Goal: Navigation & Orientation: Find specific page/section

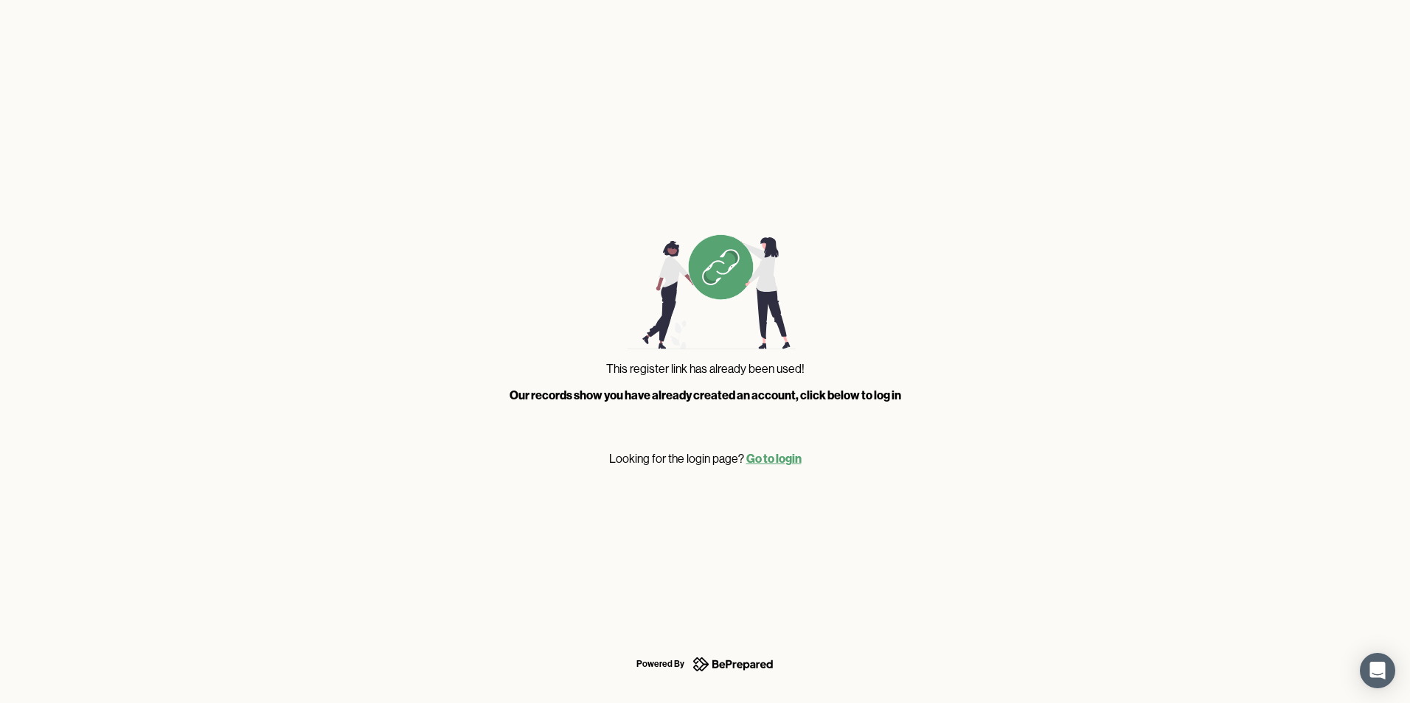
click at [767, 457] on link "Go to login" at bounding box center [773, 458] width 55 height 15
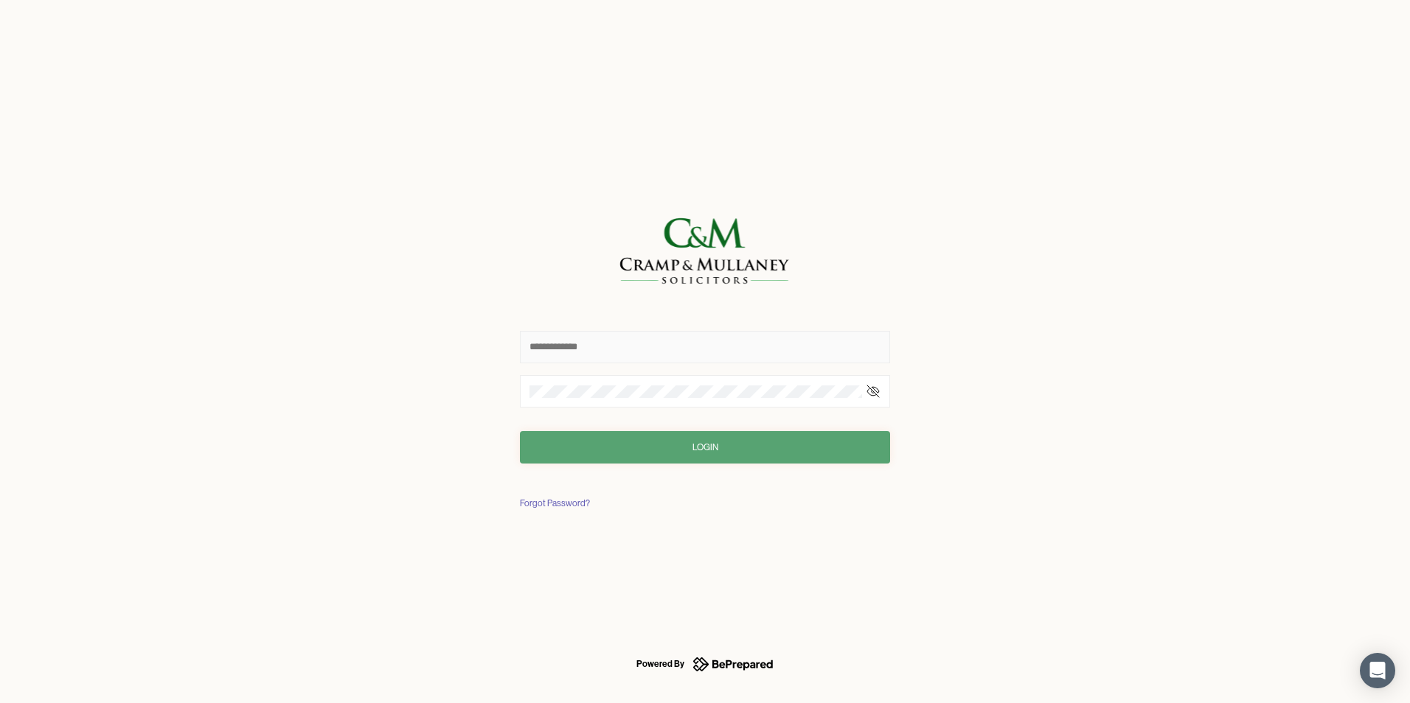
click at [603, 341] on input "text" at bounding box center [705, 347] width 370 height 32
type input "**********"
click button "Login" at bounding box center [705, 447] width 370 height 32
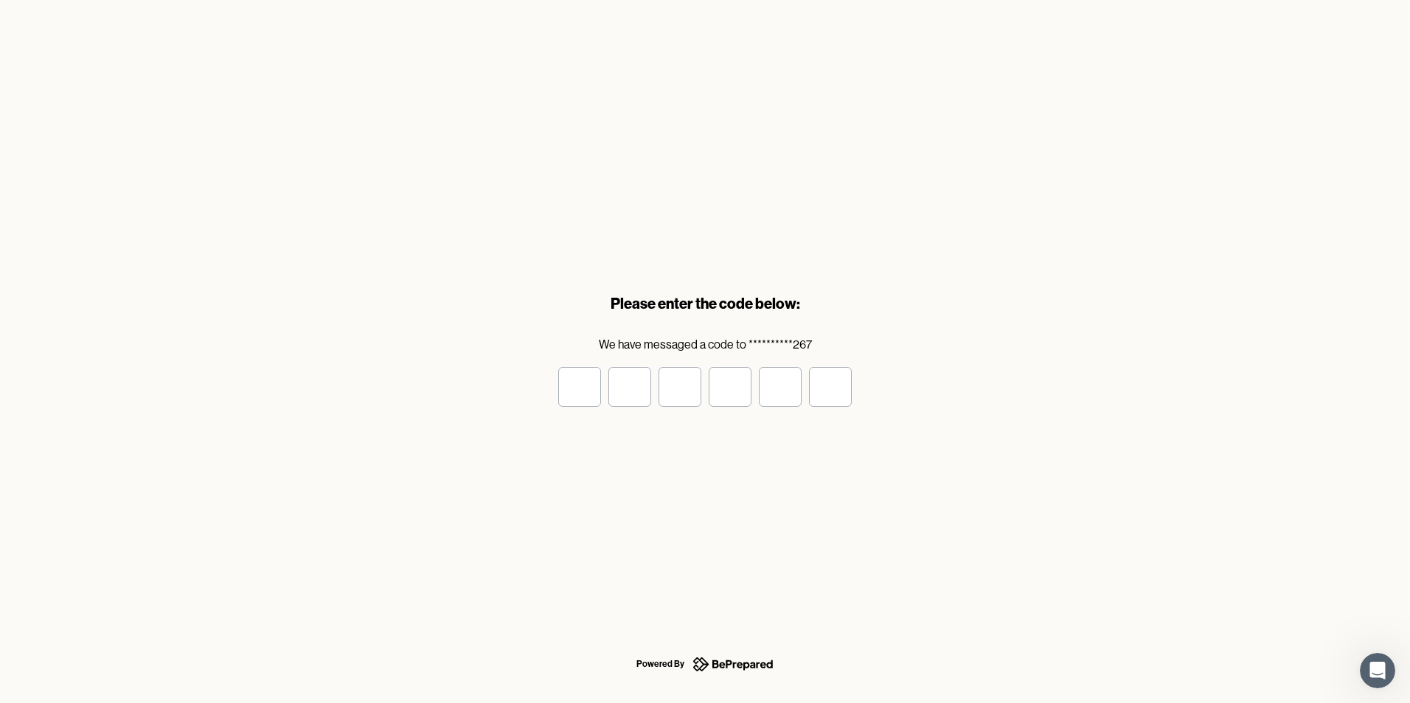
type input "*"
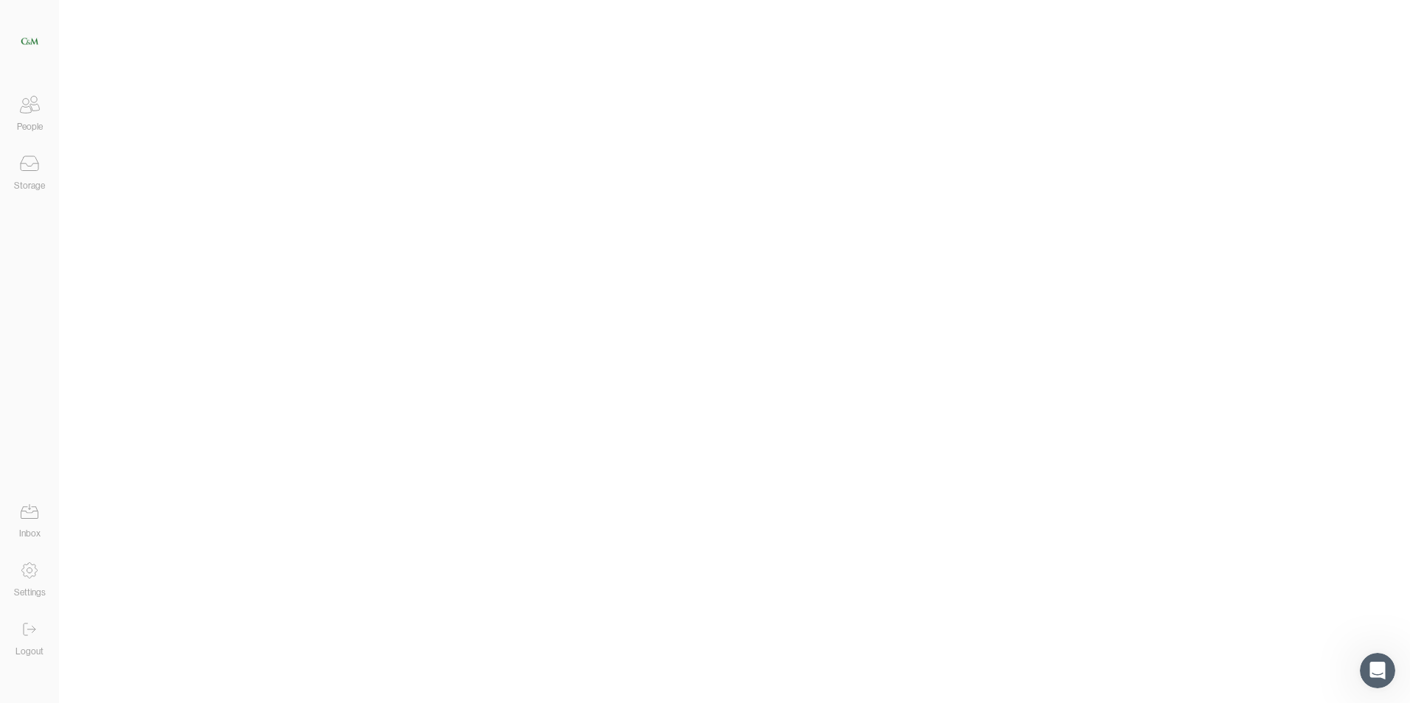
click at [26, 518] on icon at bounding box center [29, 511] width 29 height 29
click at [25, 174] on icon at bounding box center [29, 163] width 29 height 29
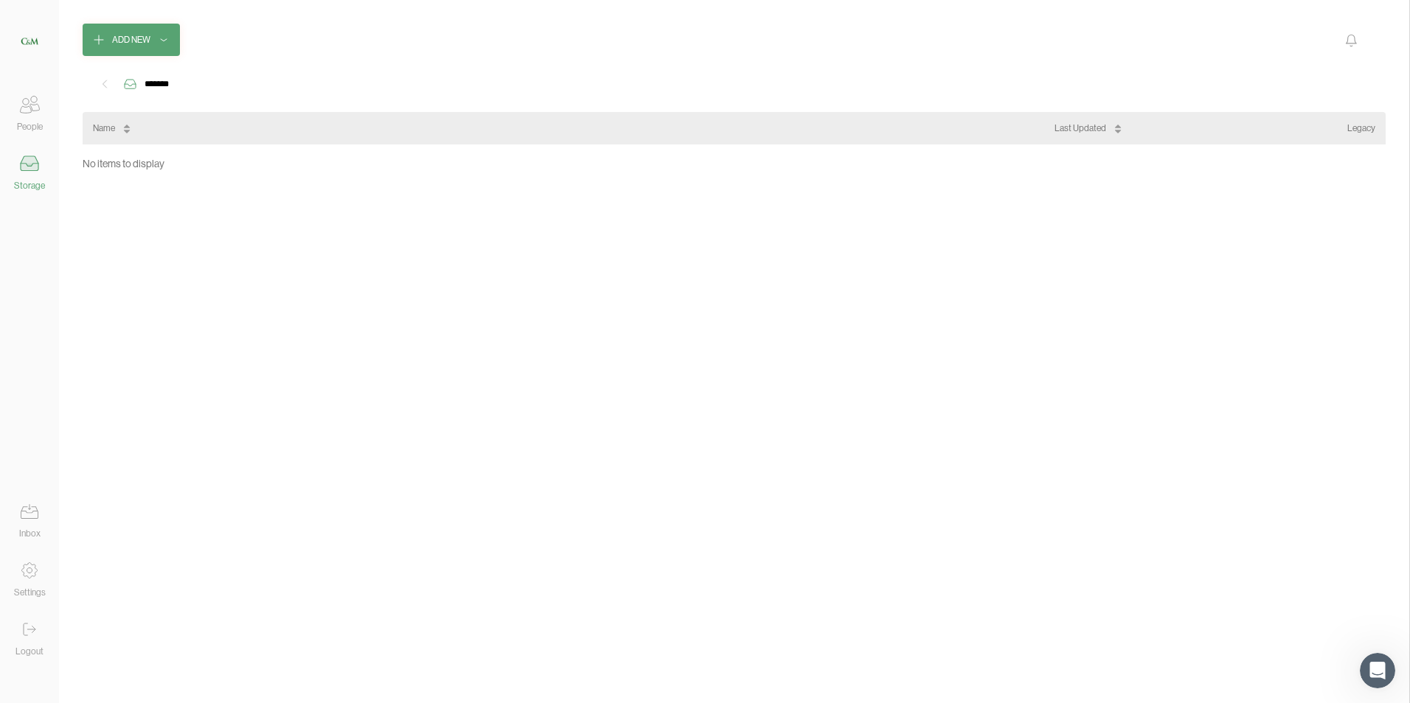
click at [31, 111] on icon at bounding box center [26, 109] width 11 height 7
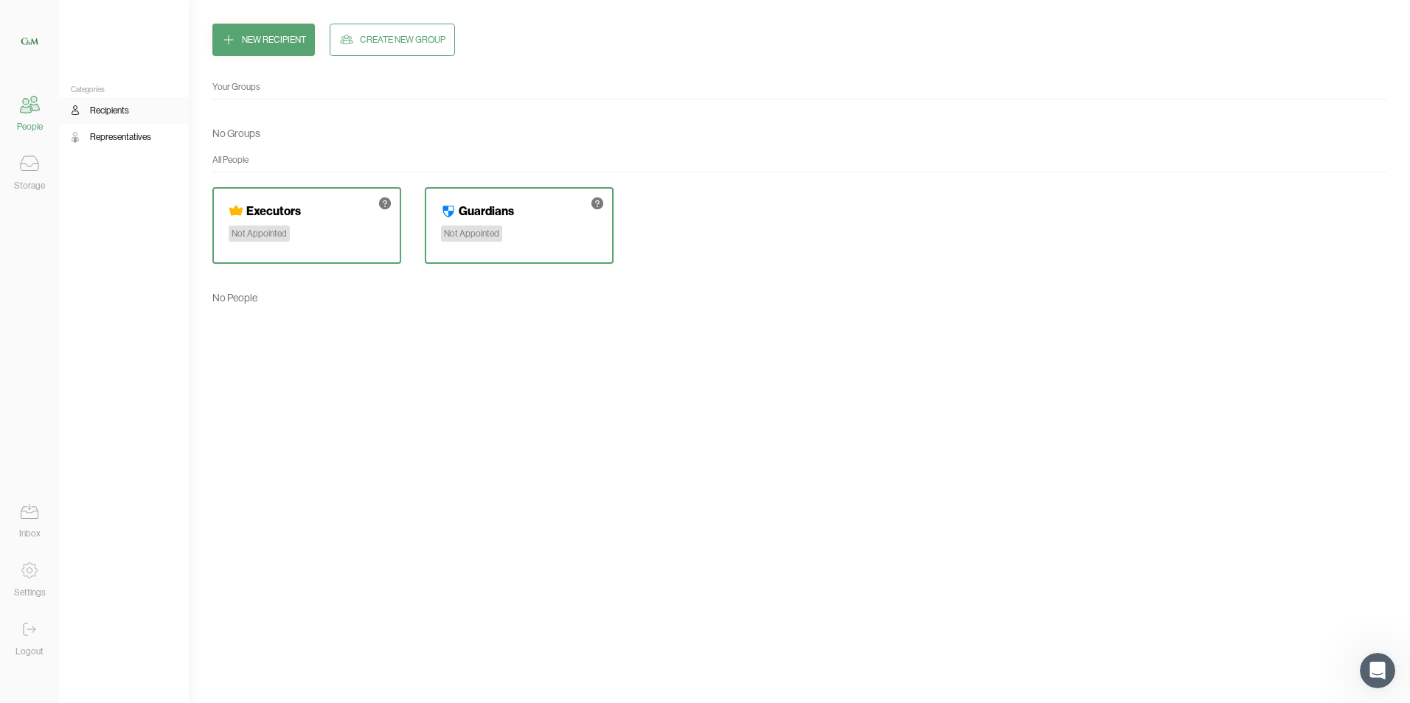
click at [117, 133] on div "Representatives" at bounding box center [120, 137] width 61 height 15
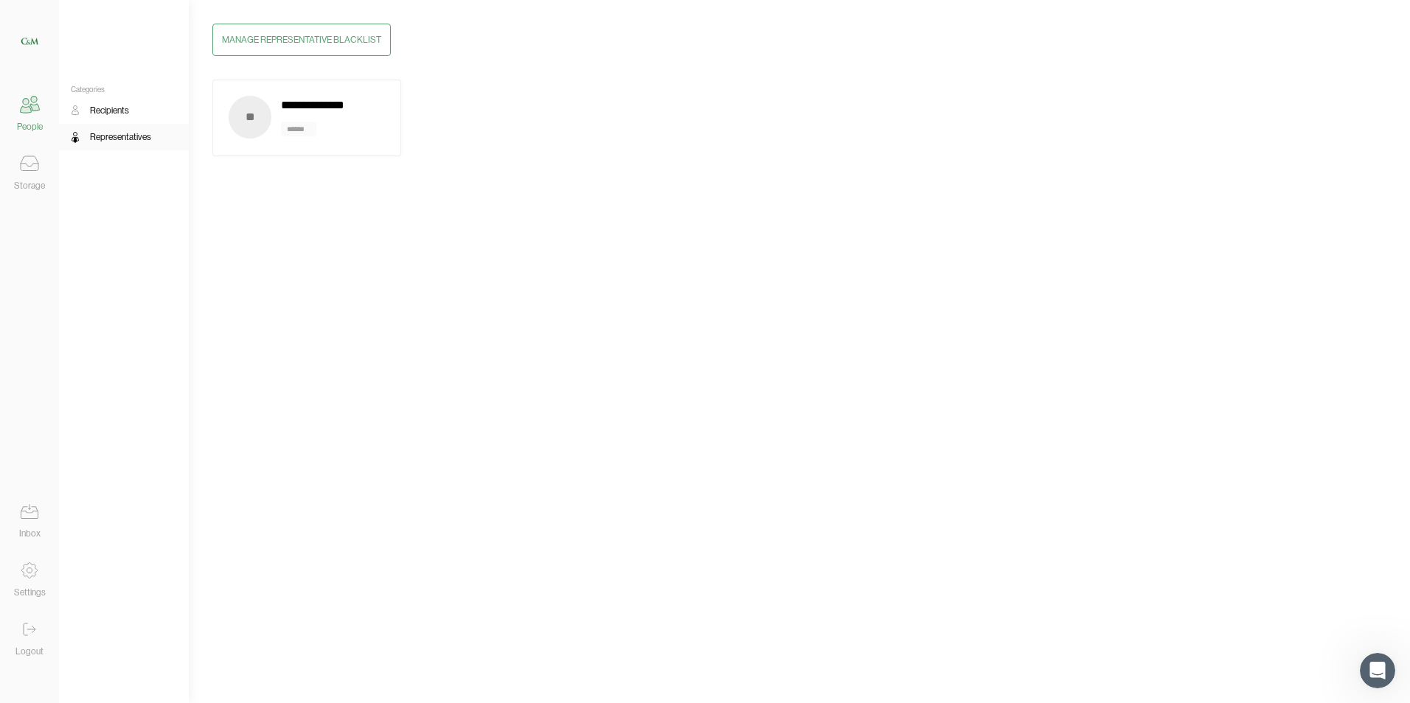
click at [106, 107] on div "Recipients" at bounding box center [109, 110] width 39 height 15
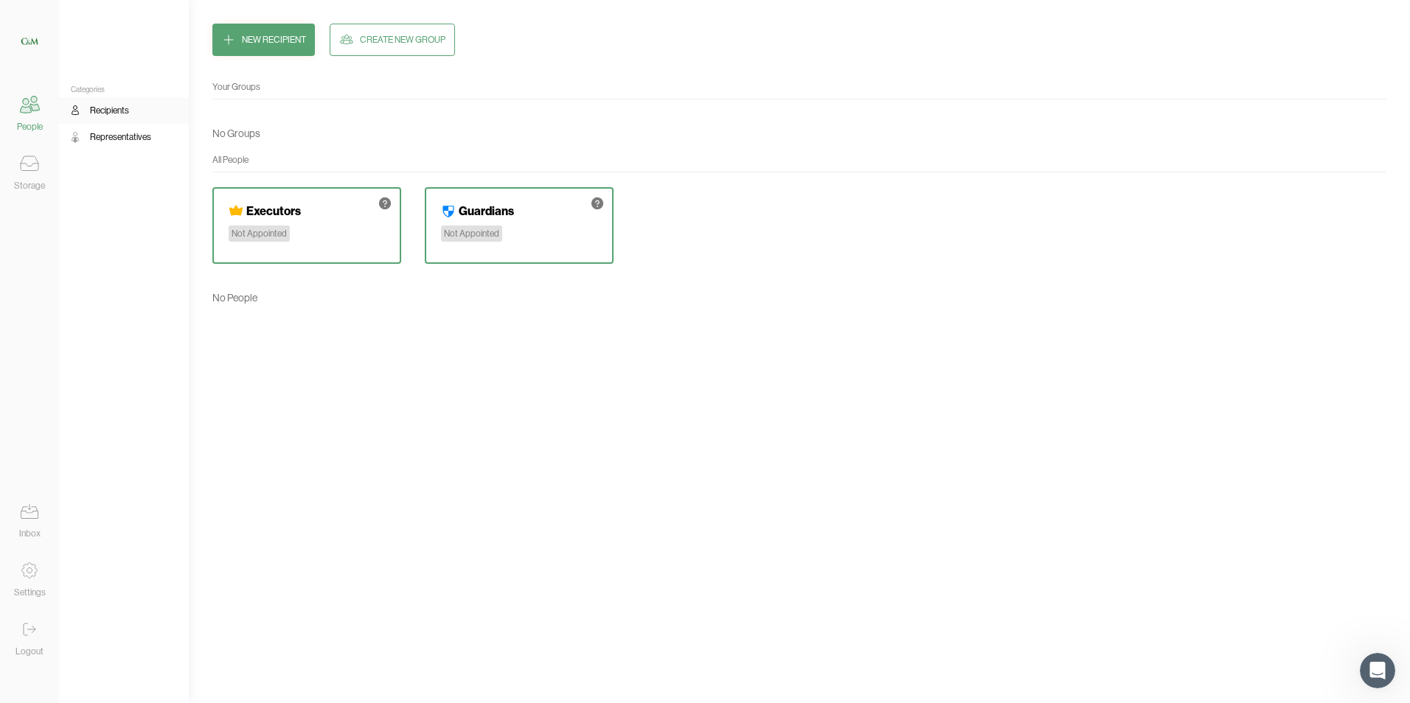
click at [339, 237] on div "Executors Not Appointed" at bounding box center [306, 225] width 189 height 77
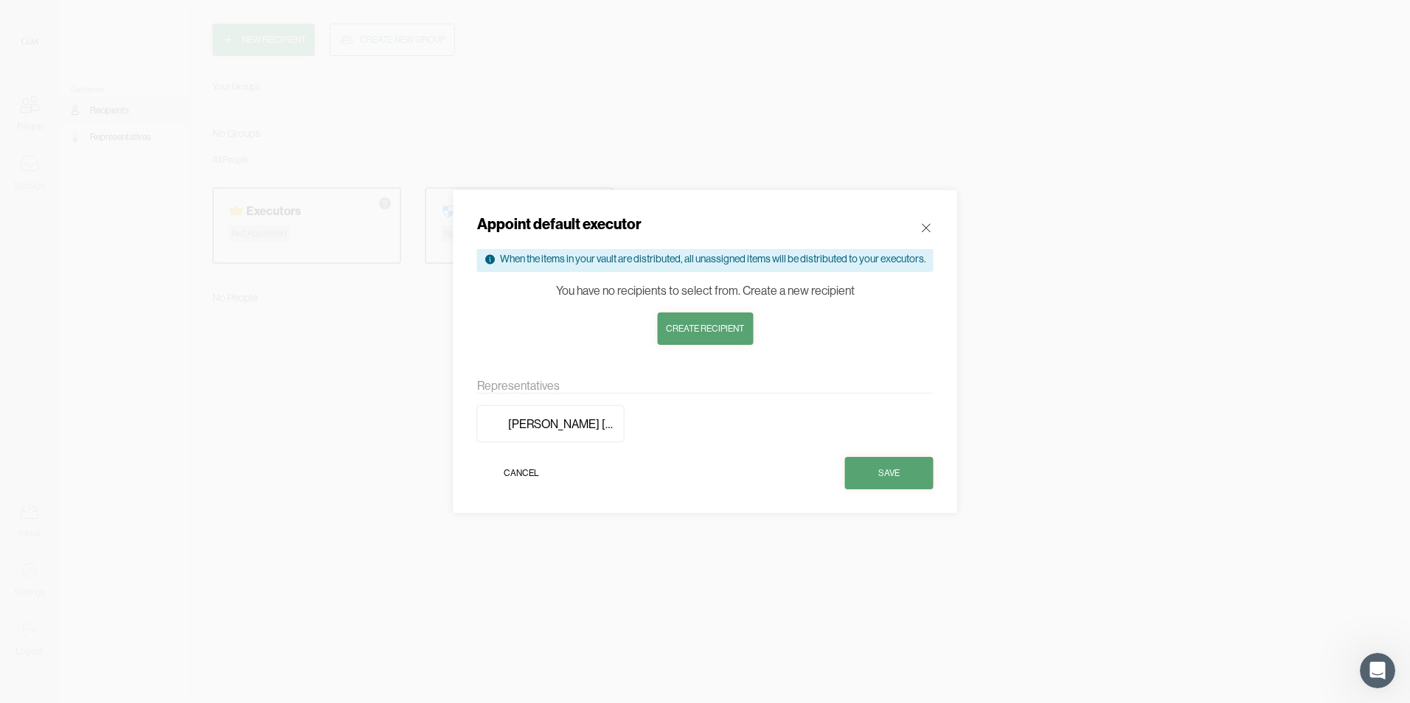
click at [922, 226] on icon at bounding box center [926, 227] width 15 height 15
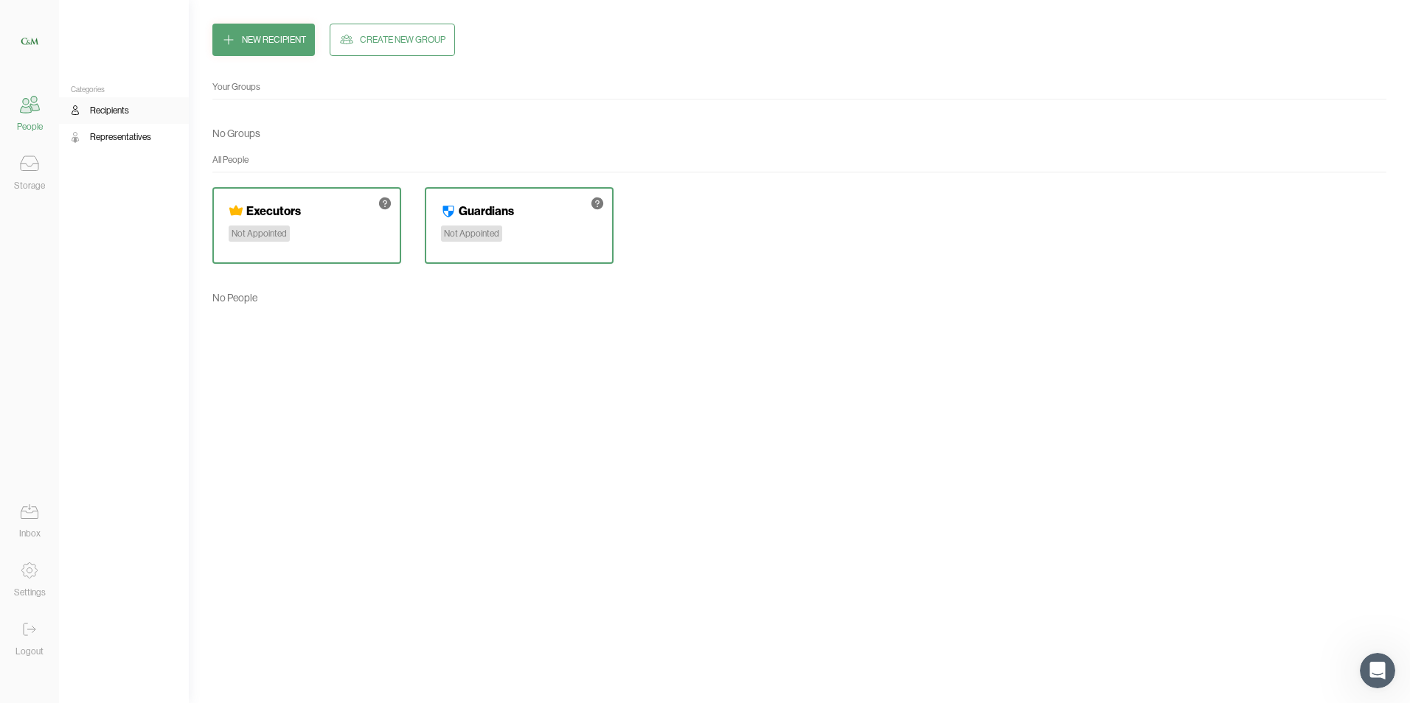
click at [536, 244] on div "Guardians Not Appointed" at bounding box center [519, 225] width 189 height 77
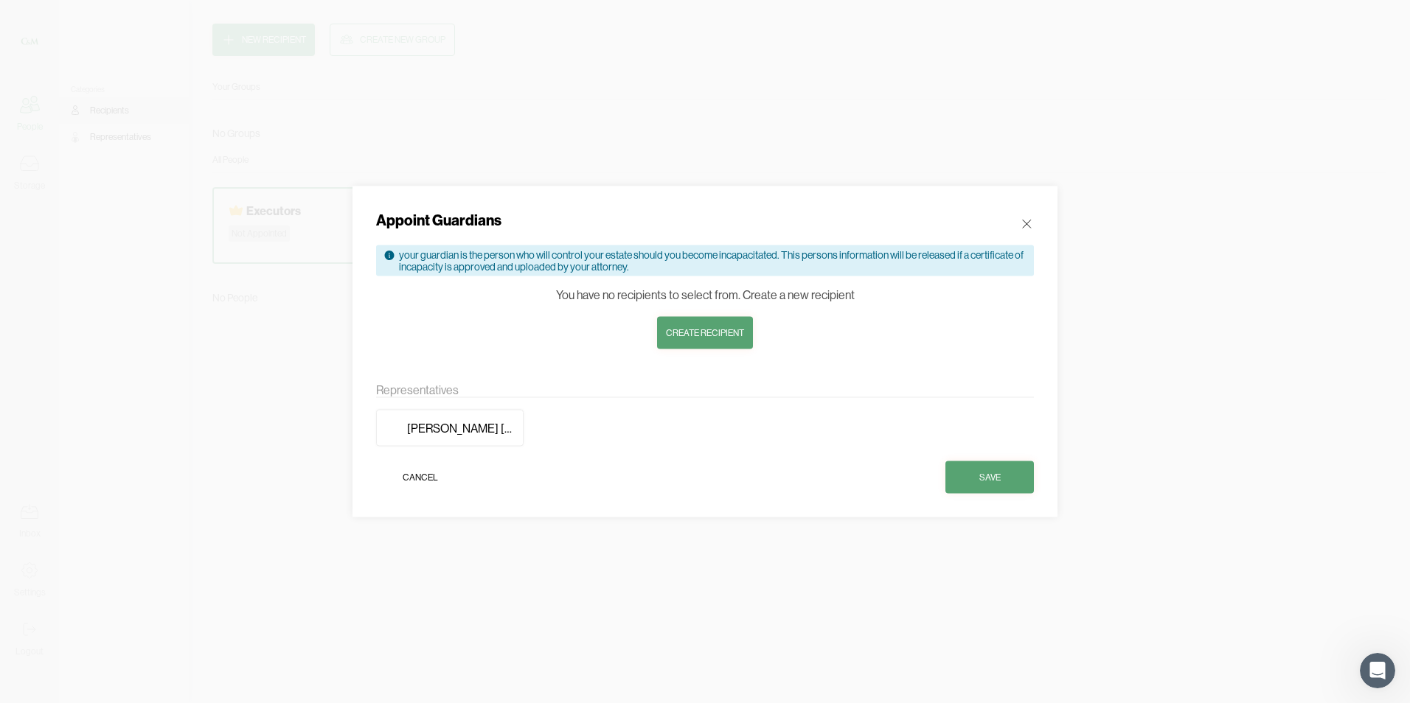
click at [1025, 218] on icon at bounding box center [1026, 224] width 15 height 15
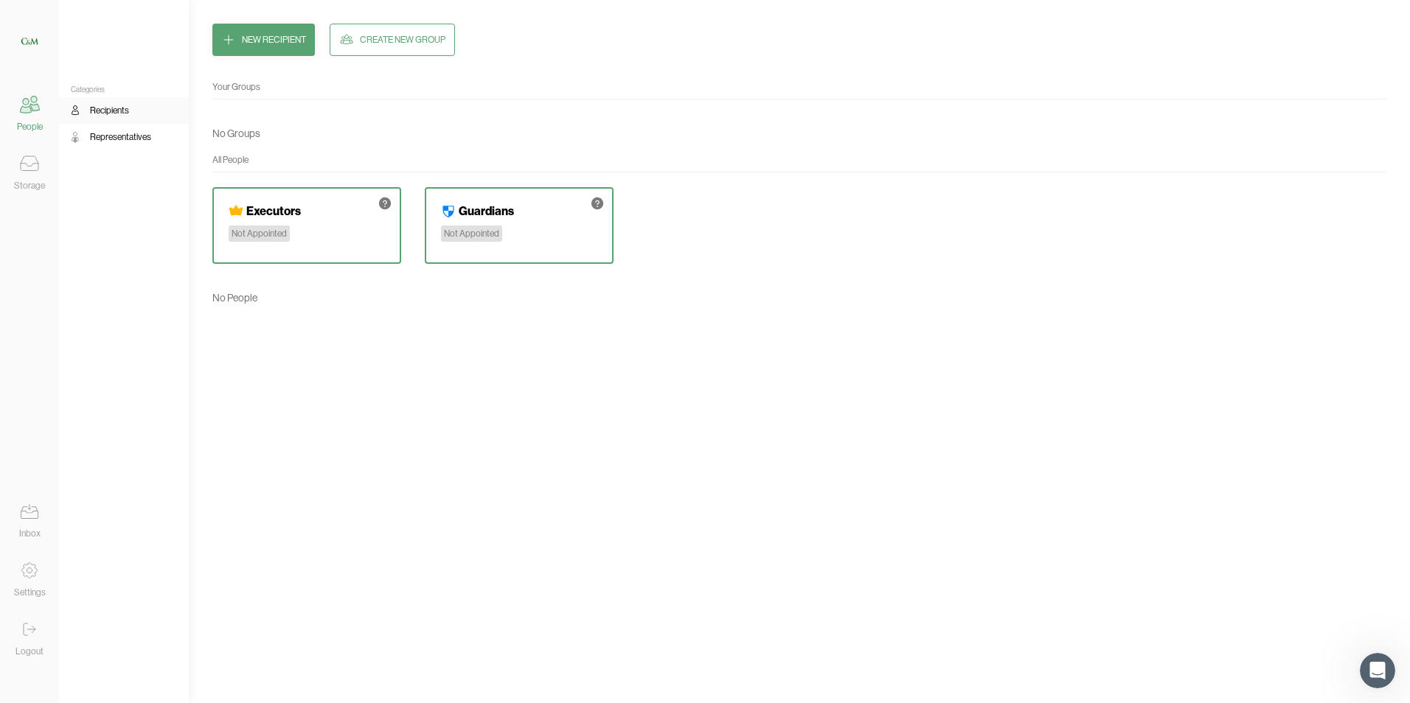
click at [850, 341] on div "Your Groups No Groups All People Executors Not Appointed Guardians Not Appointe…" at bounding box center [799, 380] width 1174 height 600
